Goal: Transaction & Acquisition: Book appointment/travel/reservation

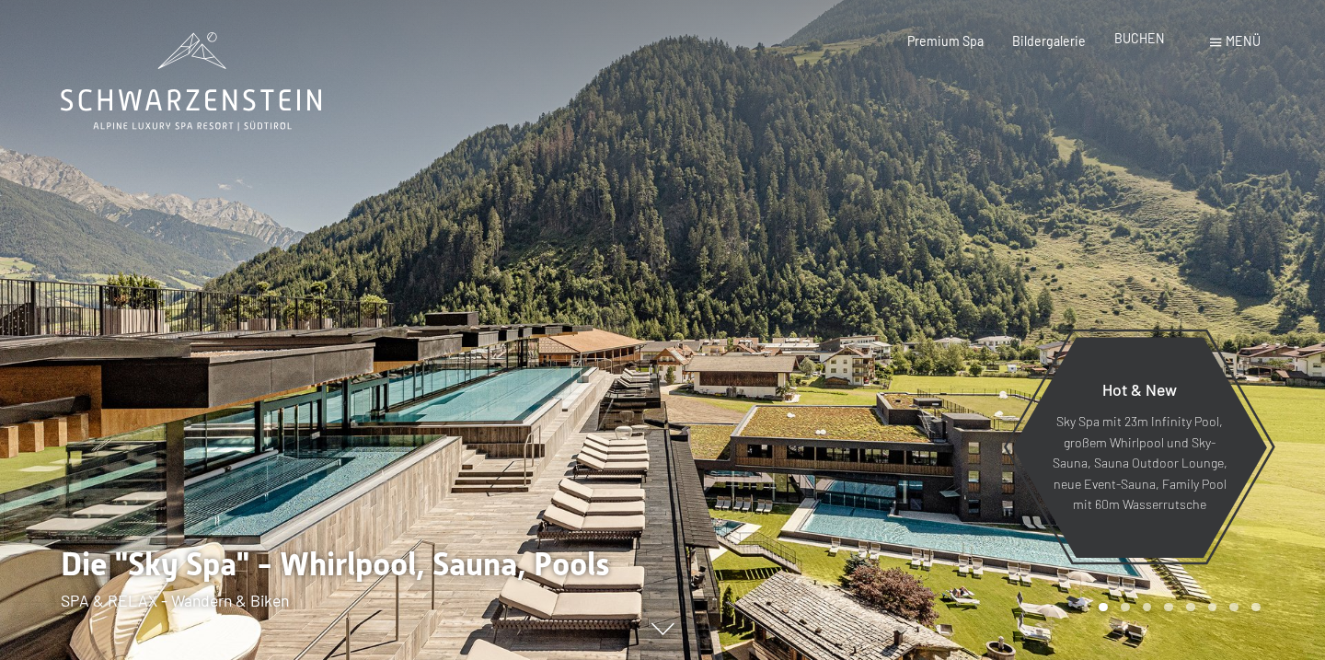
click at [1124, 42] on span "BUCHEN" at bounding box center [1139, 38] width 51 height 16
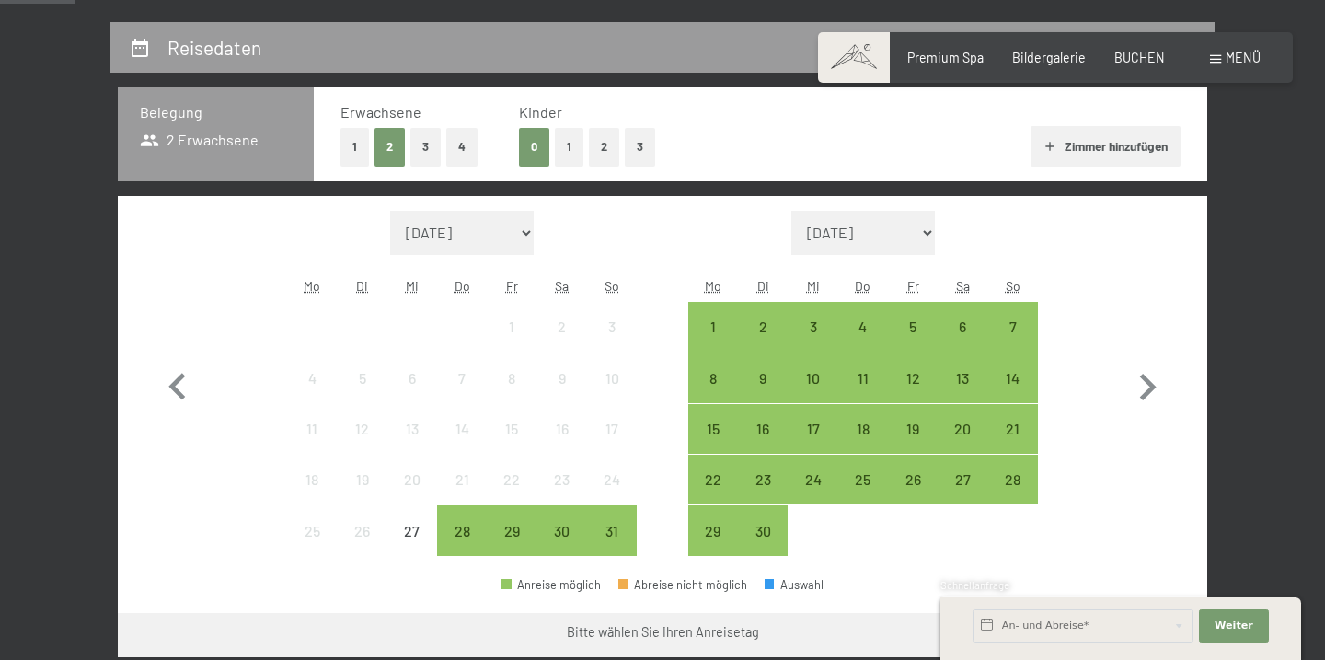
scroll to position [366, 0]
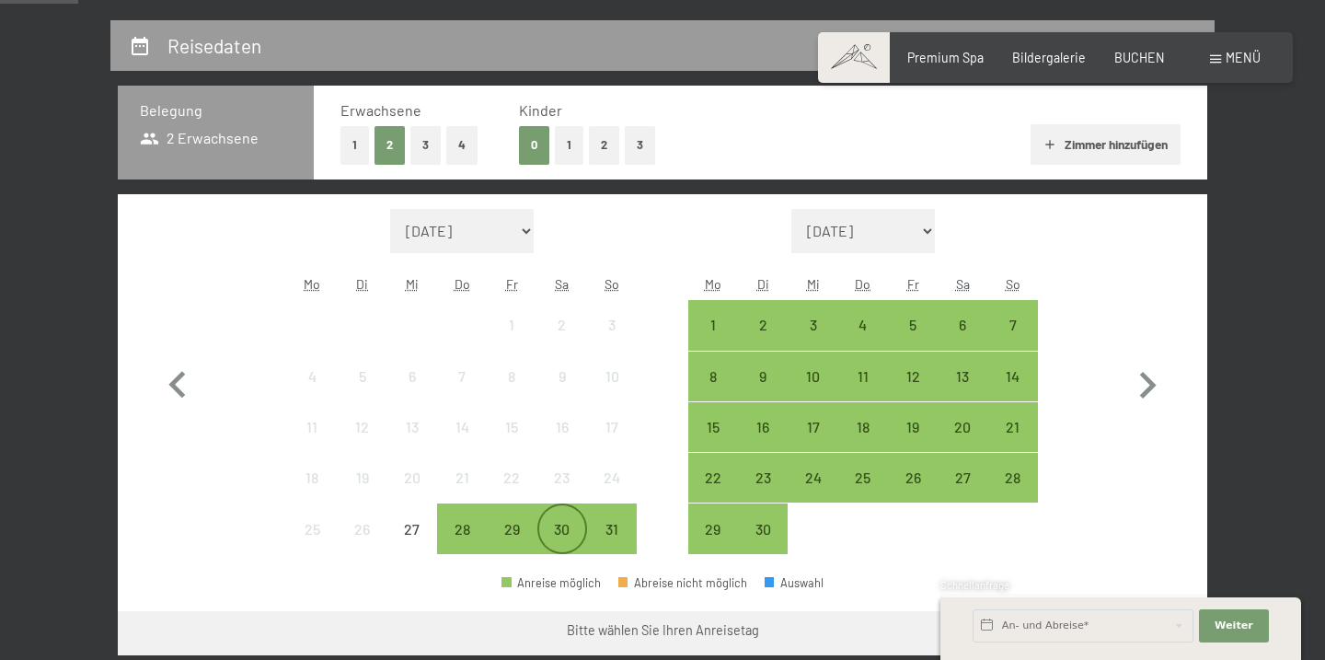
click at [562, 523] on div "30" at bounding box center [562, 545] width 46 height 46
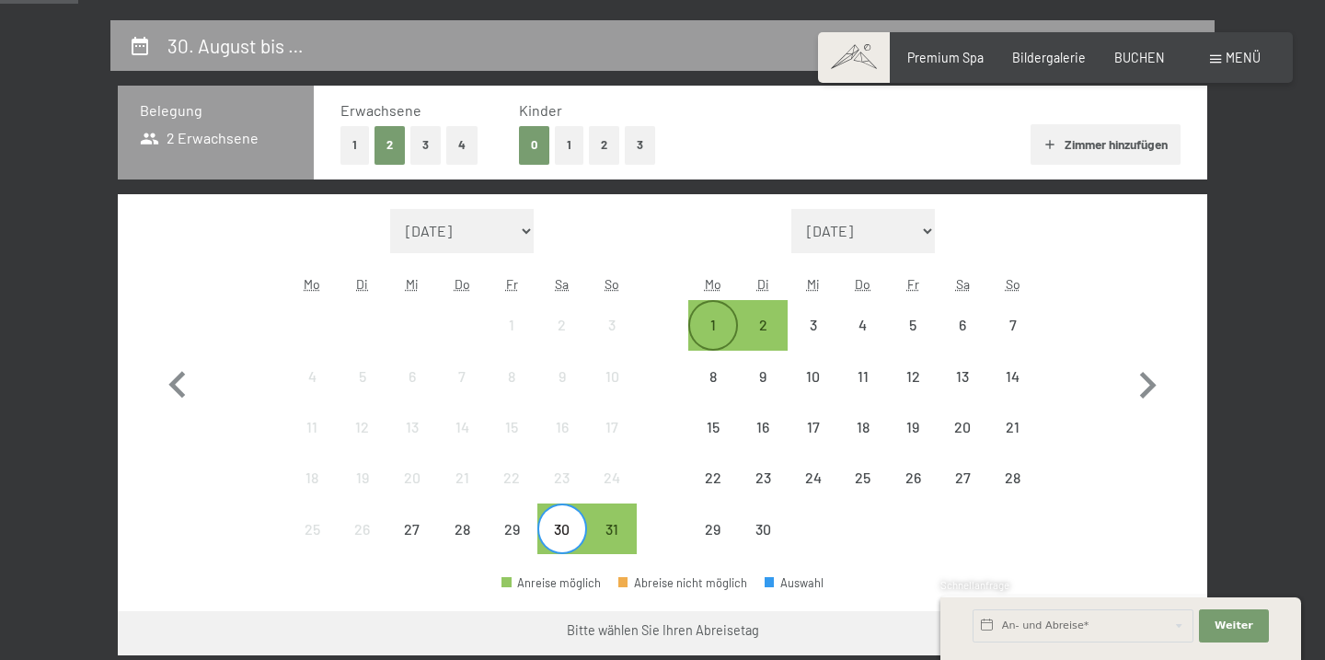
click at [706, 327] on div "1" at bounding box center [713, 340] width 46 height 46
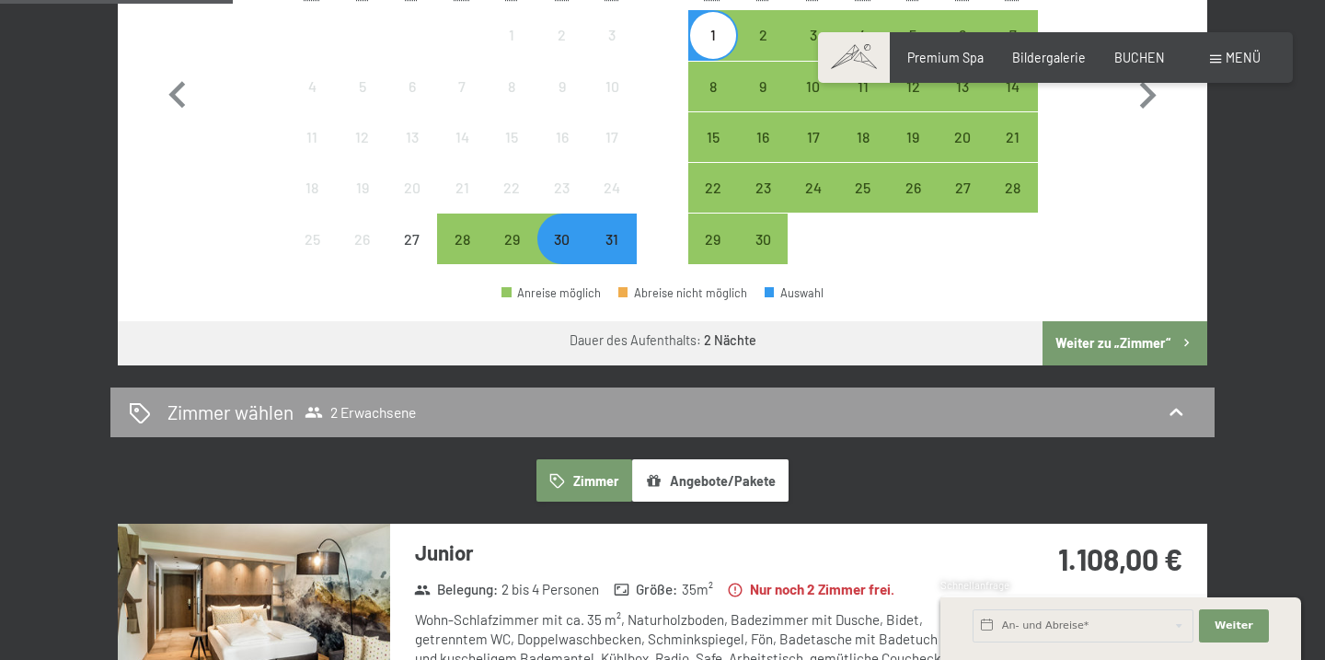
scroll to position [679, 0]
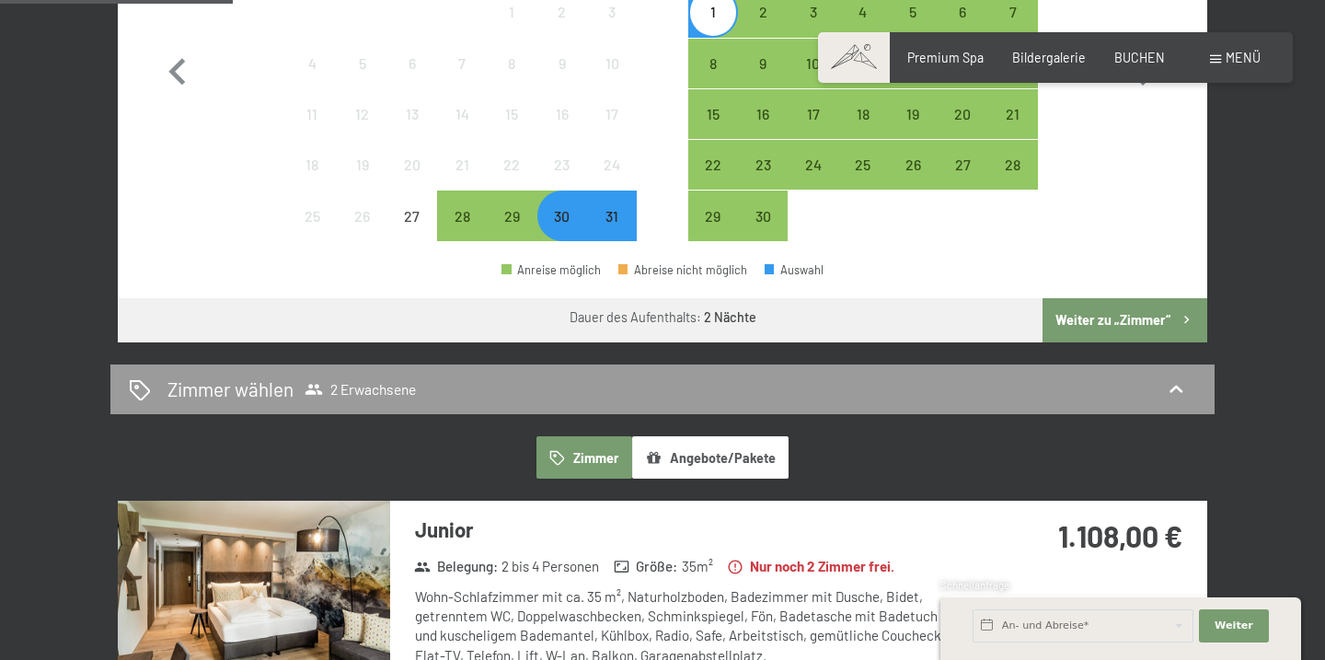
click at [567, 224] on div "30" at bounding box center [562, 232] width 46 height 46
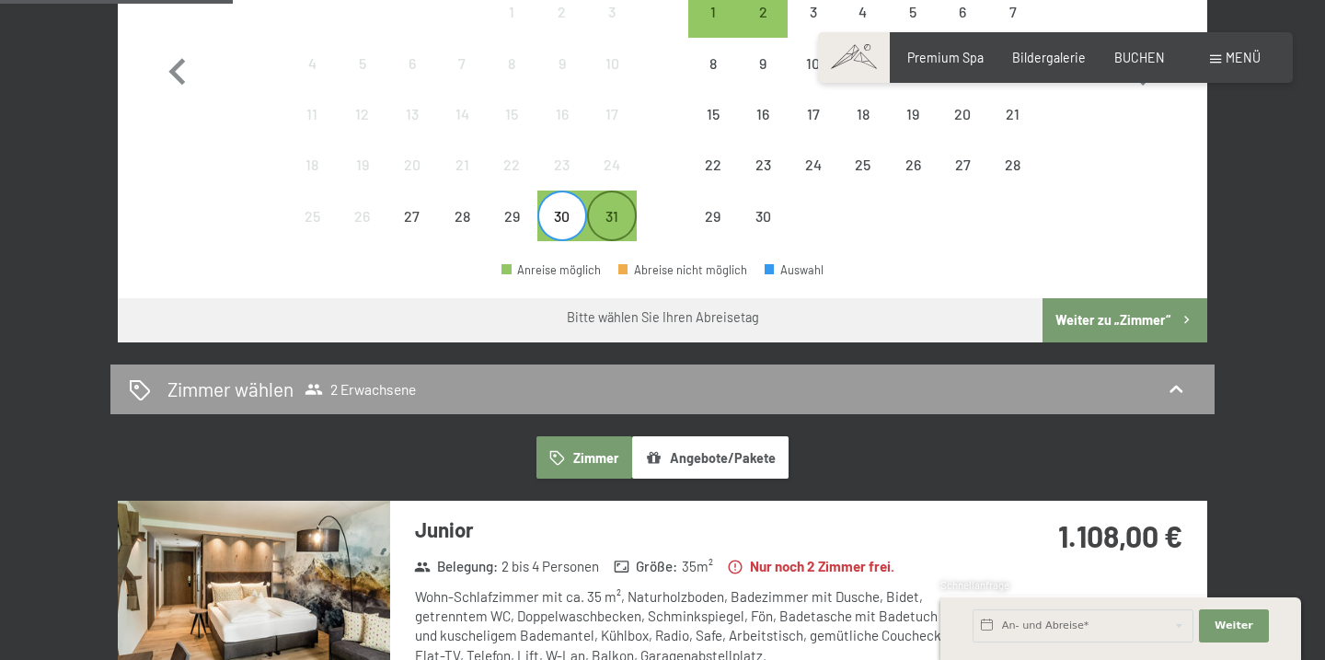
click at [614, 228] on div "31" at bounding box center [612, 232] width 46 height 46
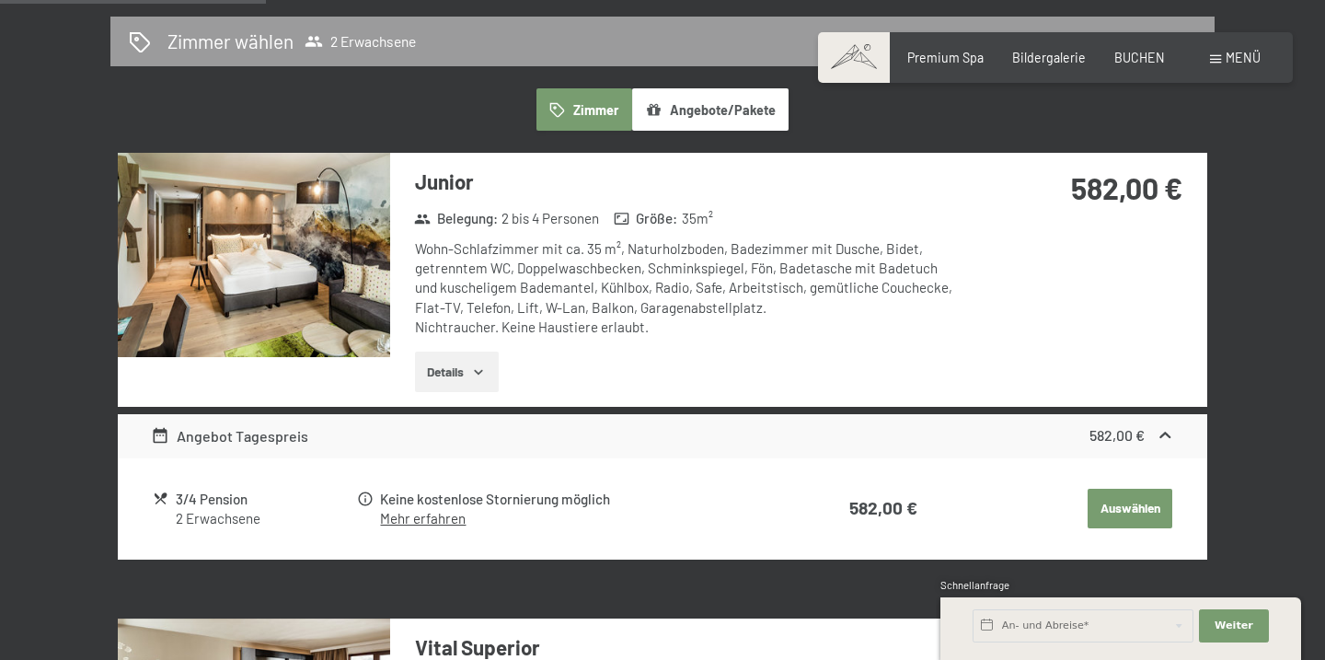
scroll to position [1030, 0]
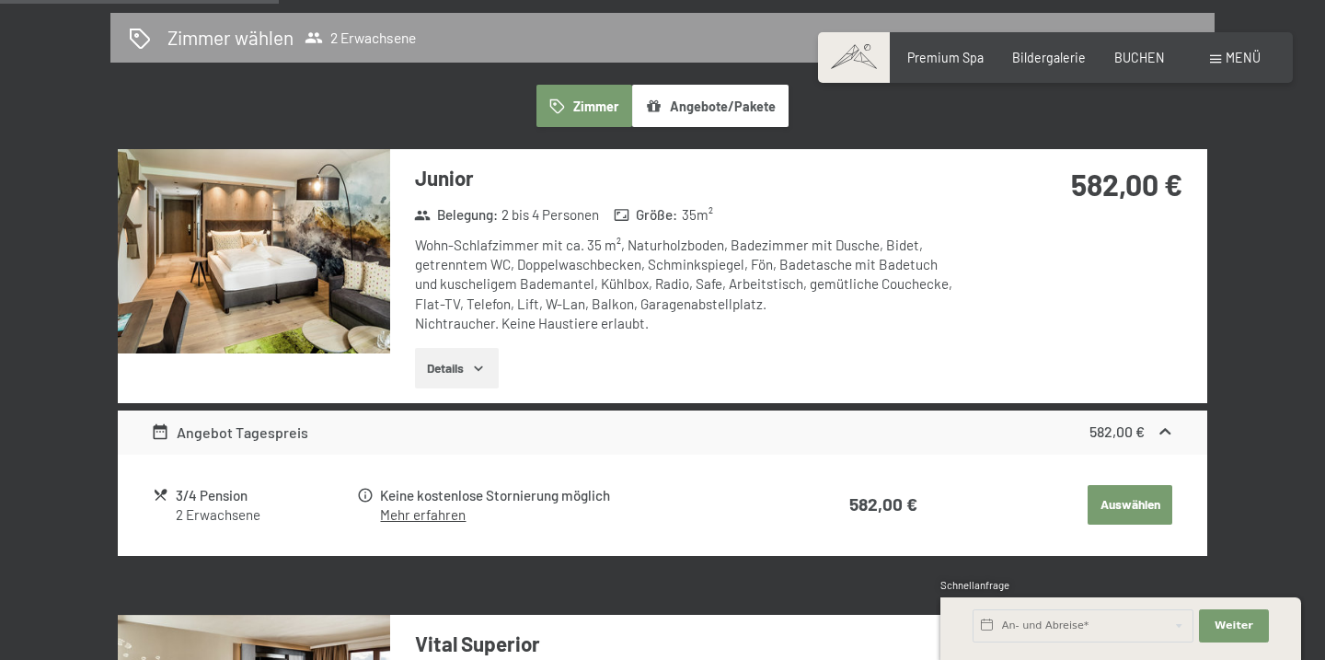
click at [473, 363] on icon "button" at bounding box center [478, 368] width 15 height 15
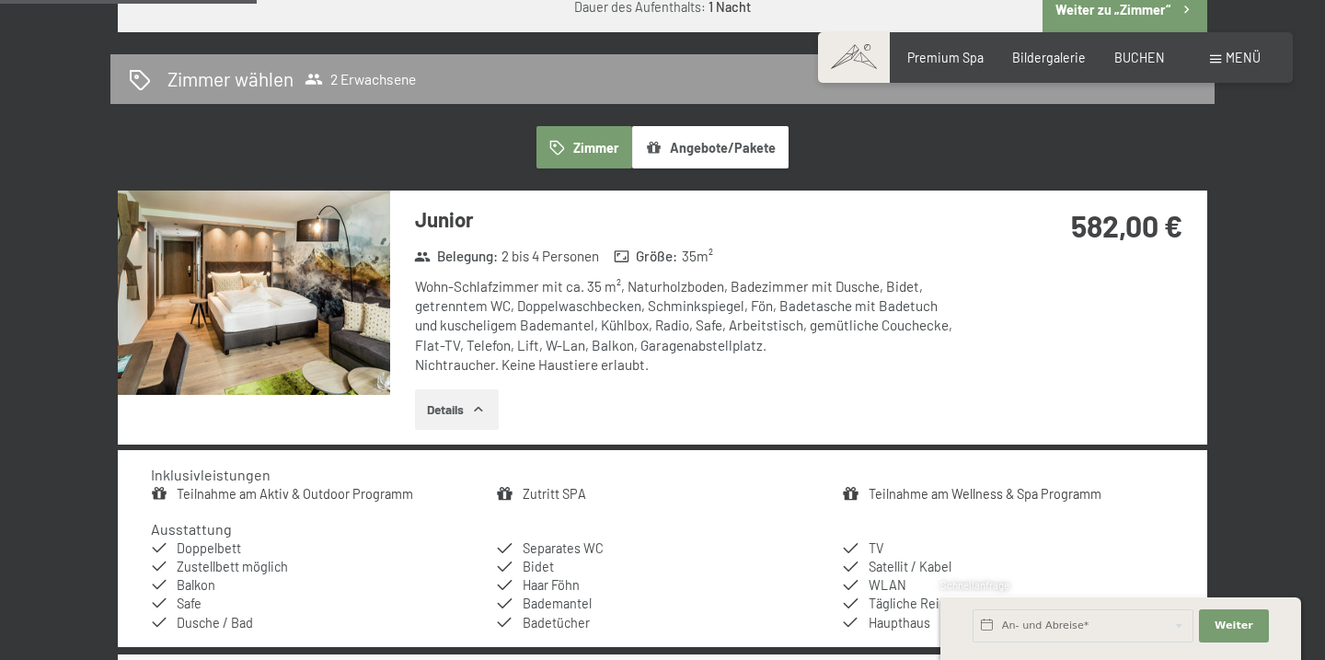
scroll to position [988, 0]
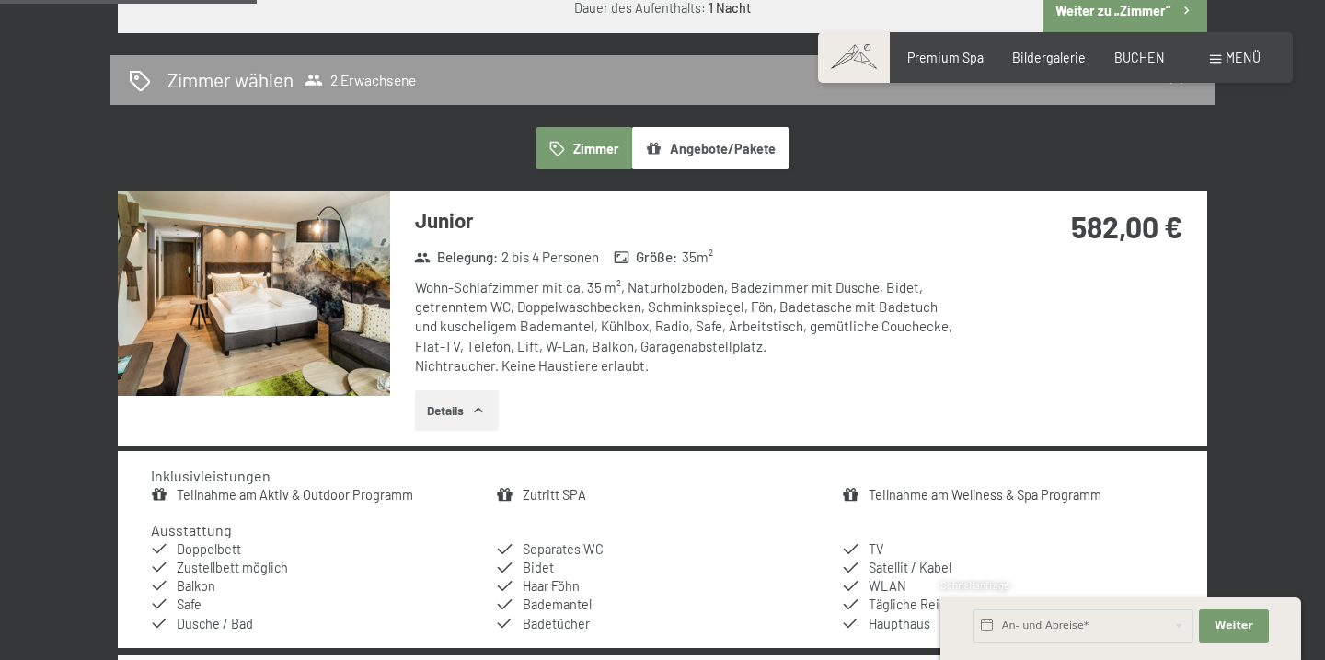
click at [719, 148] on button "Angebote/Pakete" at bounding box center [710, 148] width 156 height 42
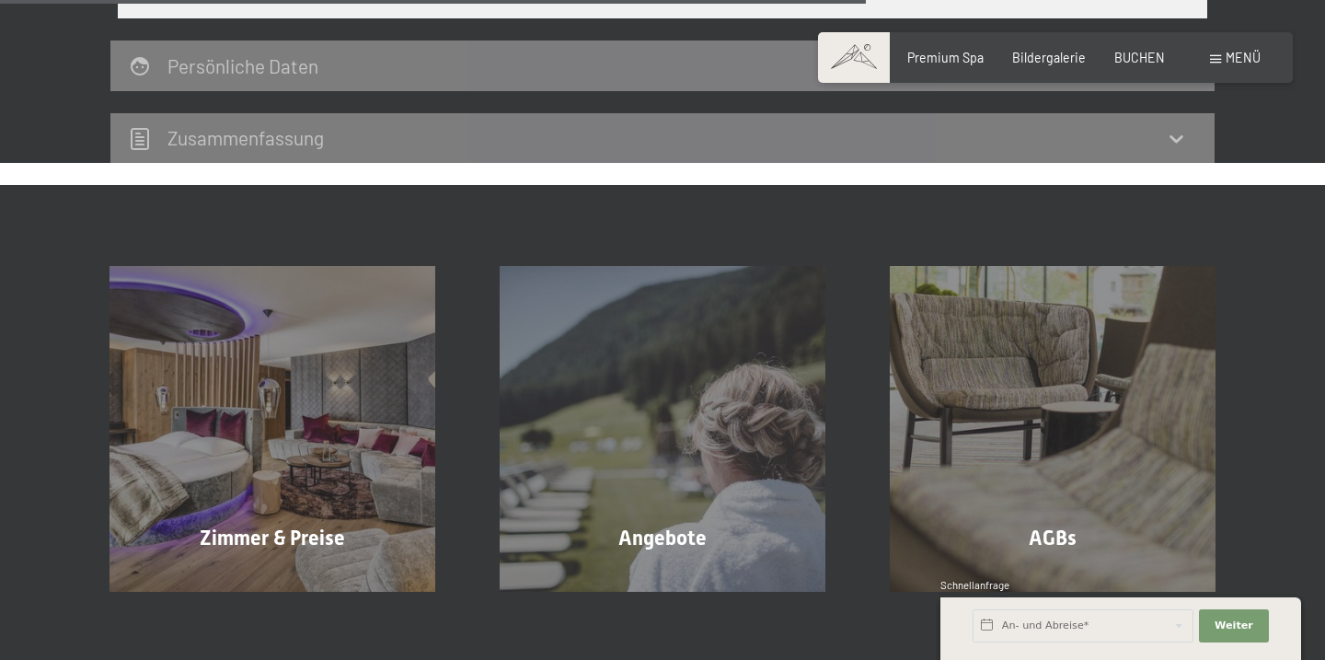
scroll to position [1331, 0]
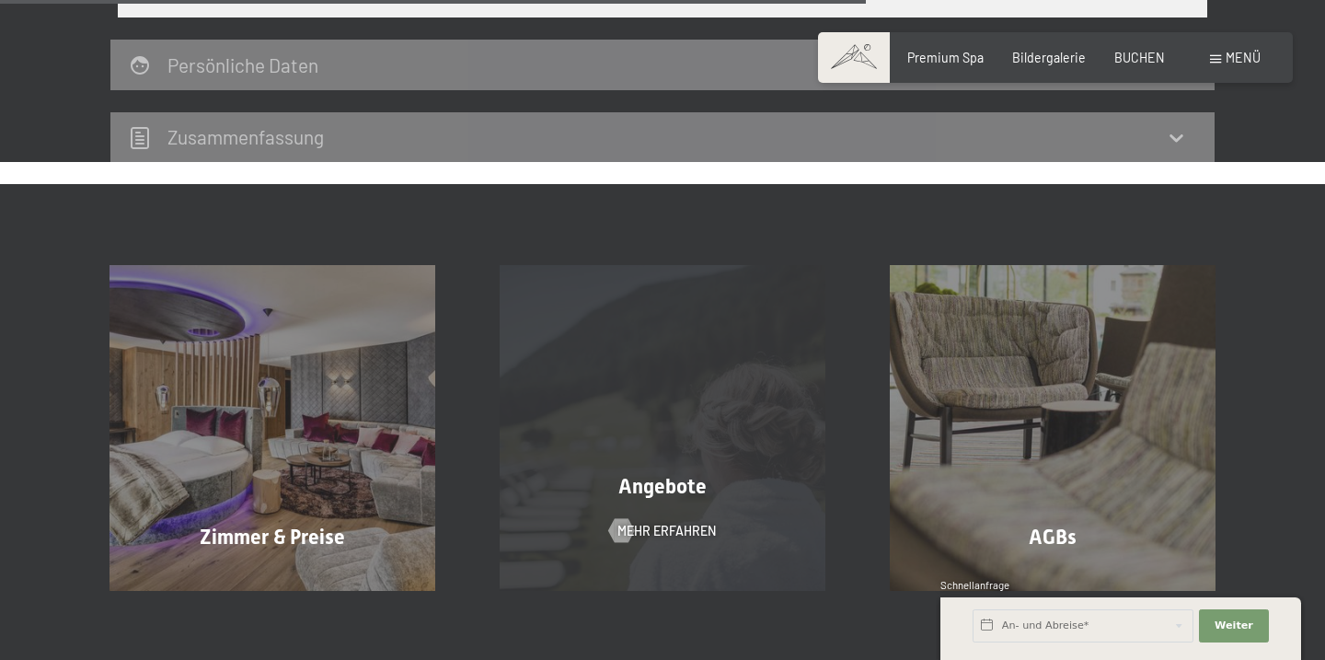
click at [666, 412] on div "Angebote Mehr erfahren" at bounding box center [662, 427] width 390 height 325
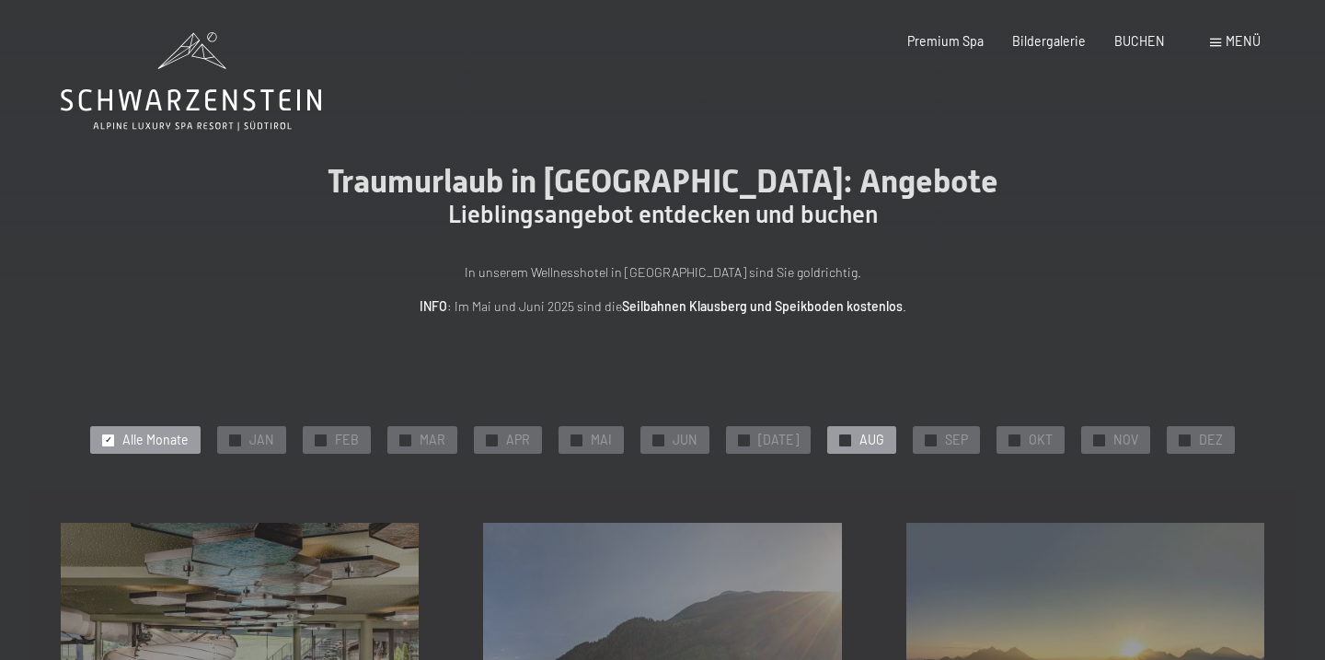
click at [864, 442] on span "AUG" at bounding box center [871, 439] width 25 height 18
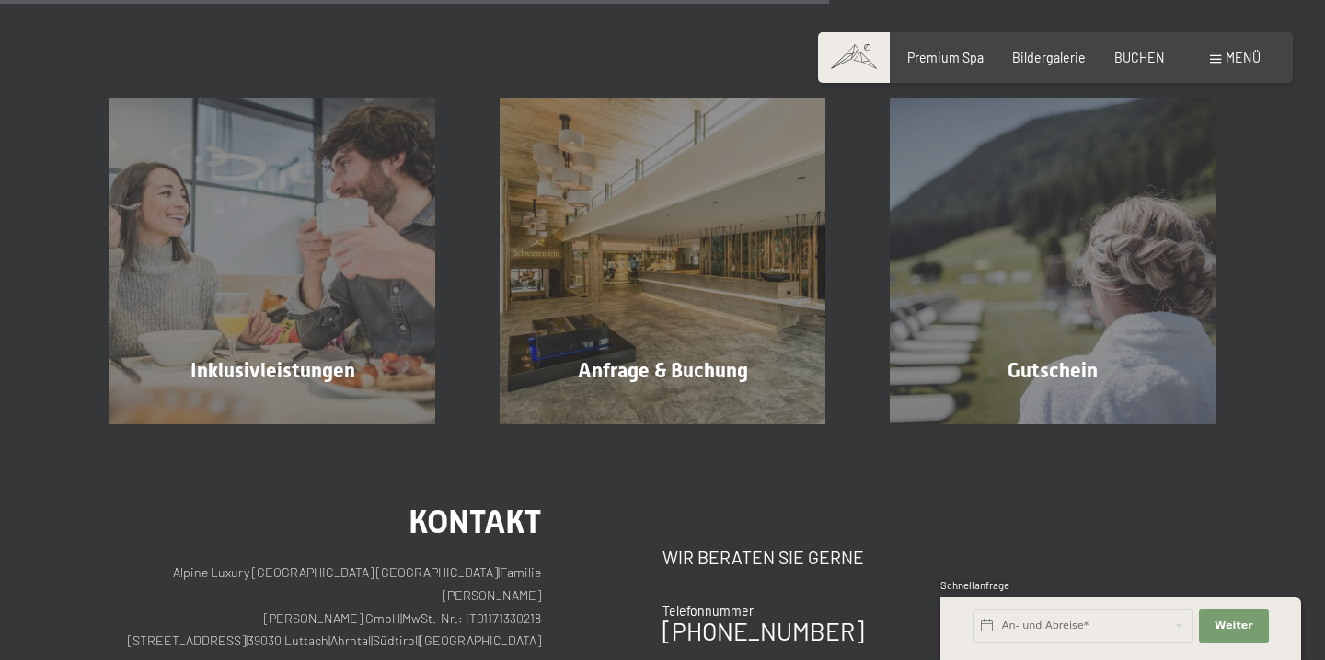
scroll to position [1050, 0]
